Goal: Navigation & Orientation: Find specific page/section

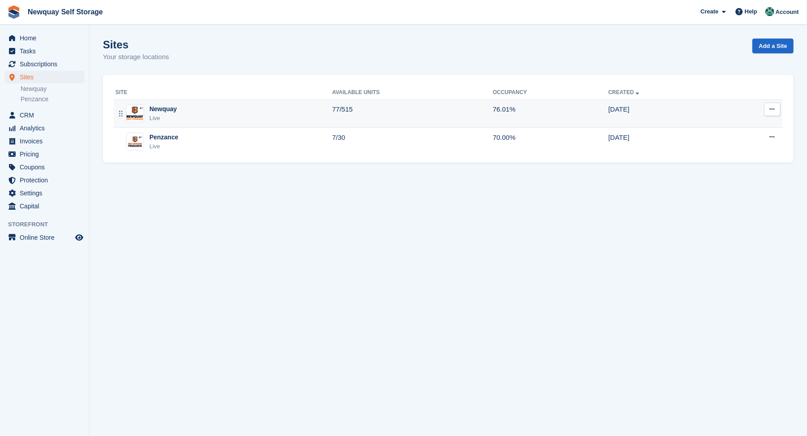
click at [154, 106] on div "Newquay" at bounding box center [162, 108] width 27 height 9
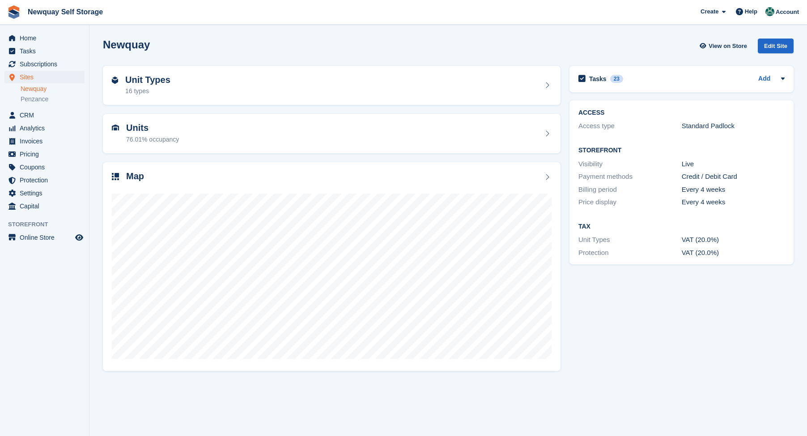
click at [130, 77] on h2 "Unit Types" at bounding box center [147, 80] width 45 height 10
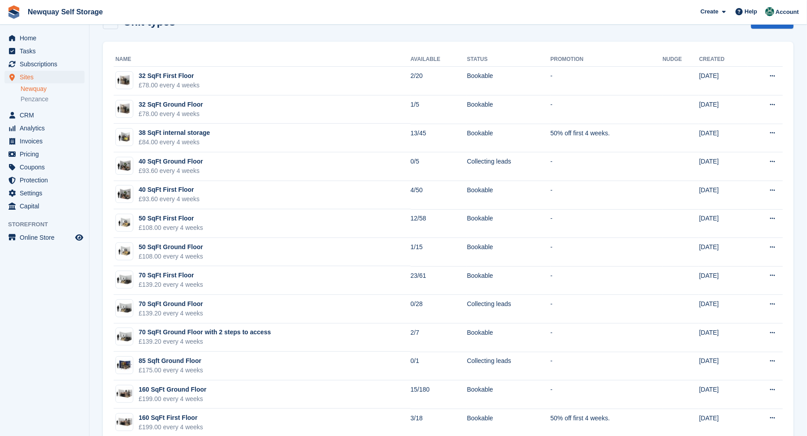
scroll to position [50, 0]
